Goal: Transaction & Acquisition: Purchase product/service

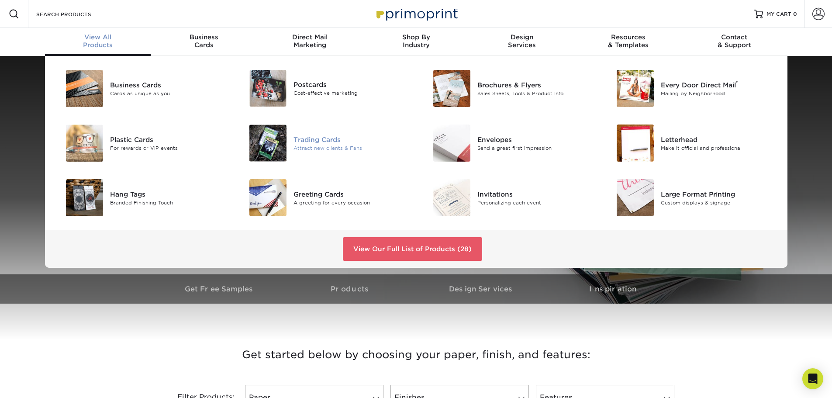
click at [295, 140] on div "Trading Cards" at bounding box center [351, 140] width 116 height 10
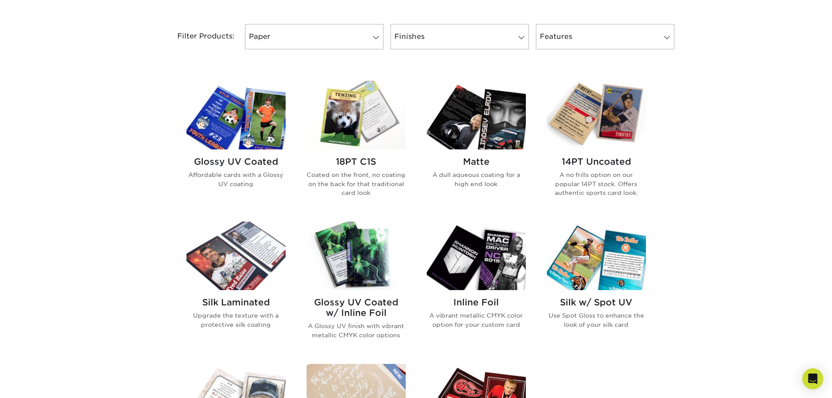
scroll to position [349, 0]
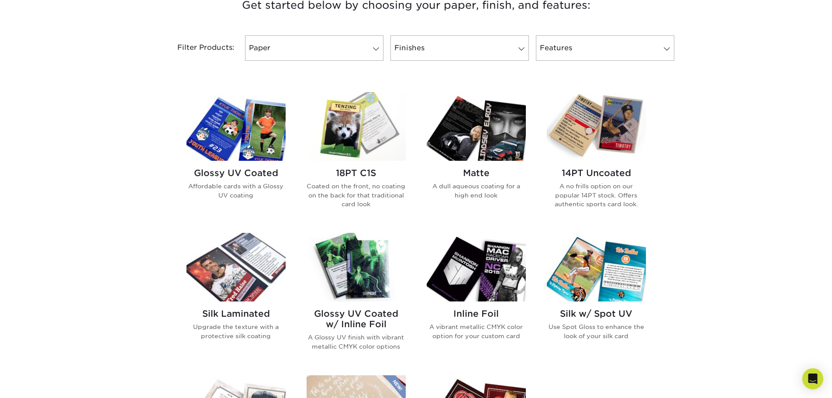
click at [249, 175] on h2 "Glossy UV Coated" at bounding box center [235, 173] width 99 height 10
